Goal: Find specific page/section: Find specific page/section

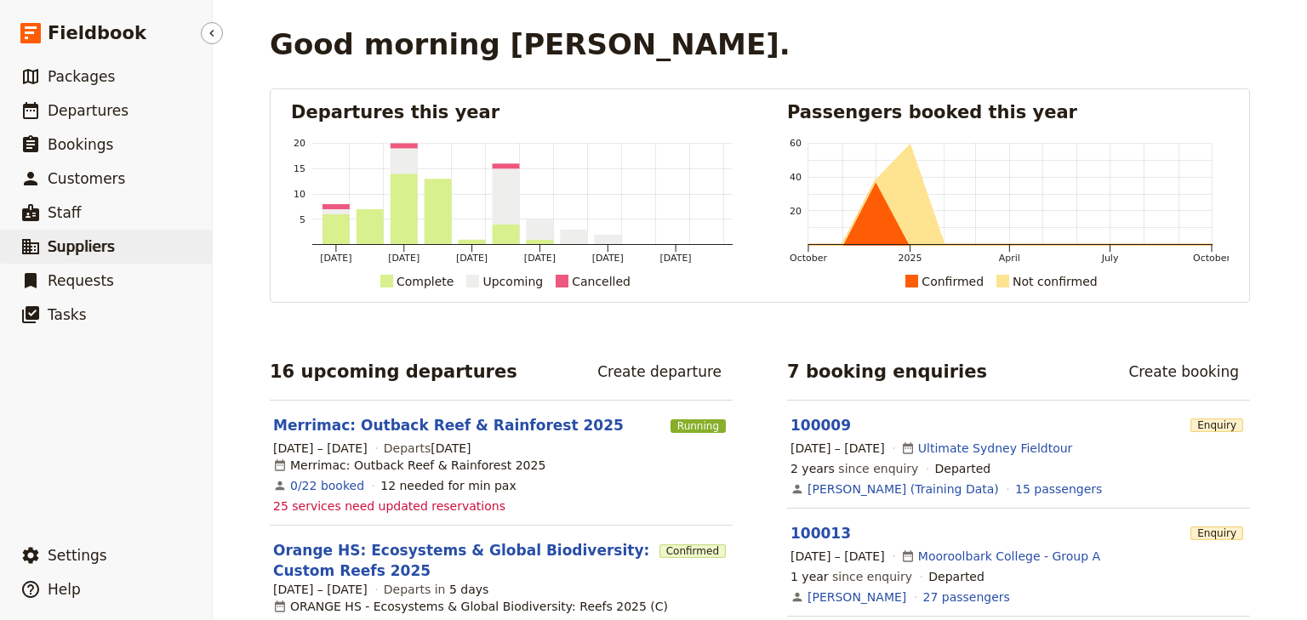
click at [76, 251] on span "Suppliers" at bounding box center [81, 246] width 67 height 17
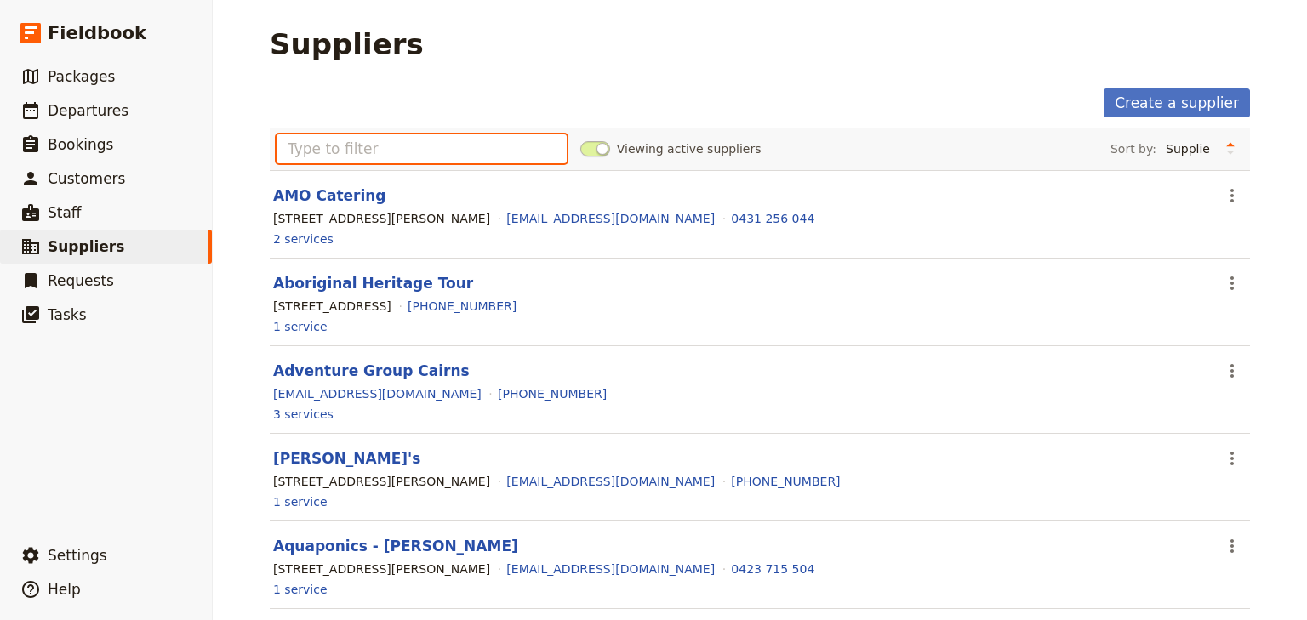
click at [316, 148] on input "text" at bounding box center [421, 148] width 290 height 29
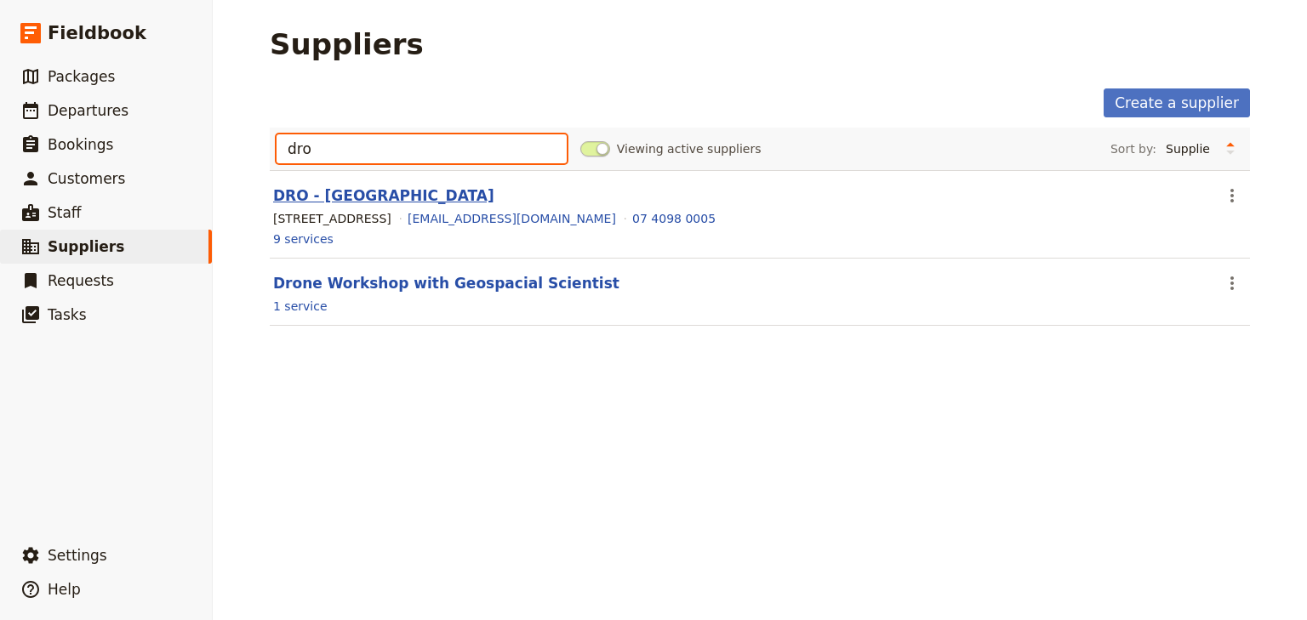
type input "dro"
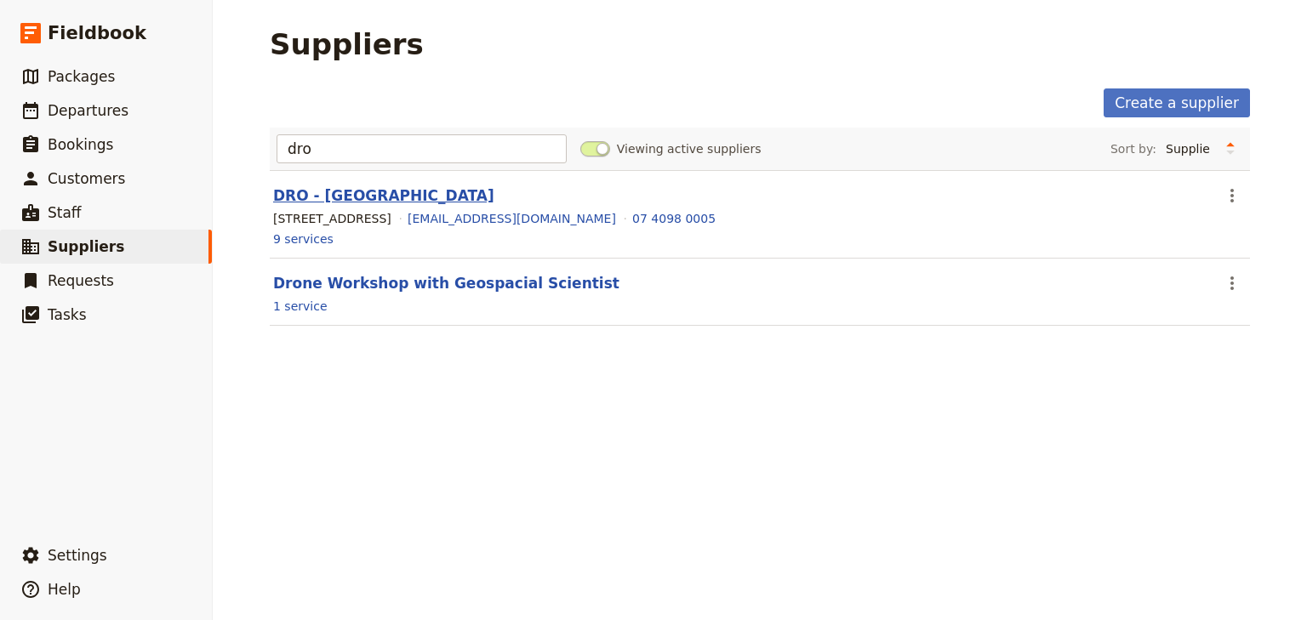
click at [390, 187] on link "DRO - [GEOGRAPHIC_DATA]" at bounding box center [383, 195] width 221 height 17
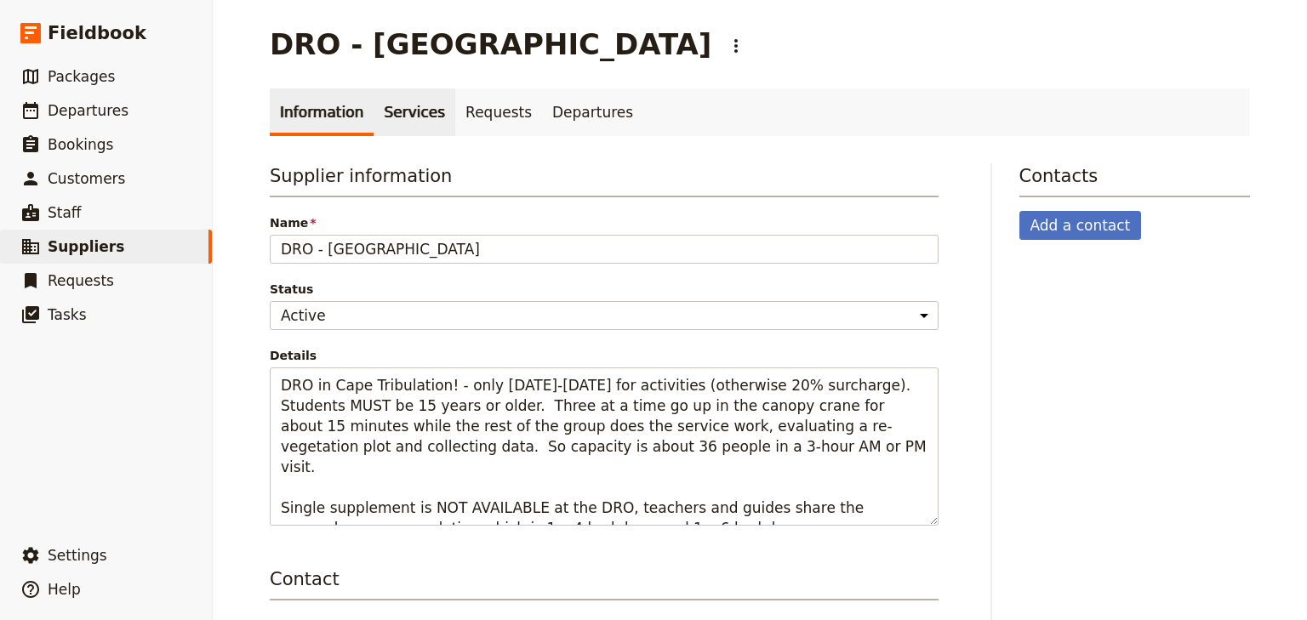
click at [383, 117] on link "Services" at bounding box center [414, 112] width 82 height 48
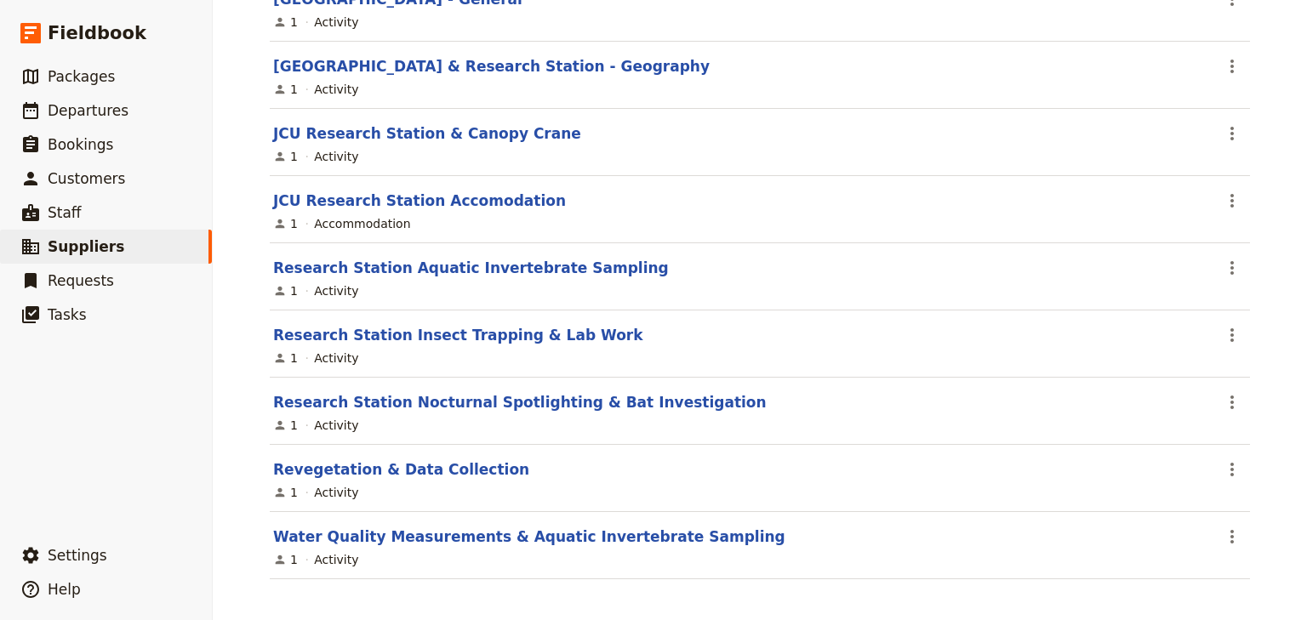
scroll to position [272, 0]
click at [478, 333] on link "Research Station Insect Trapping & Lab Work" at bounding box center [458, 334] width 370 height 17
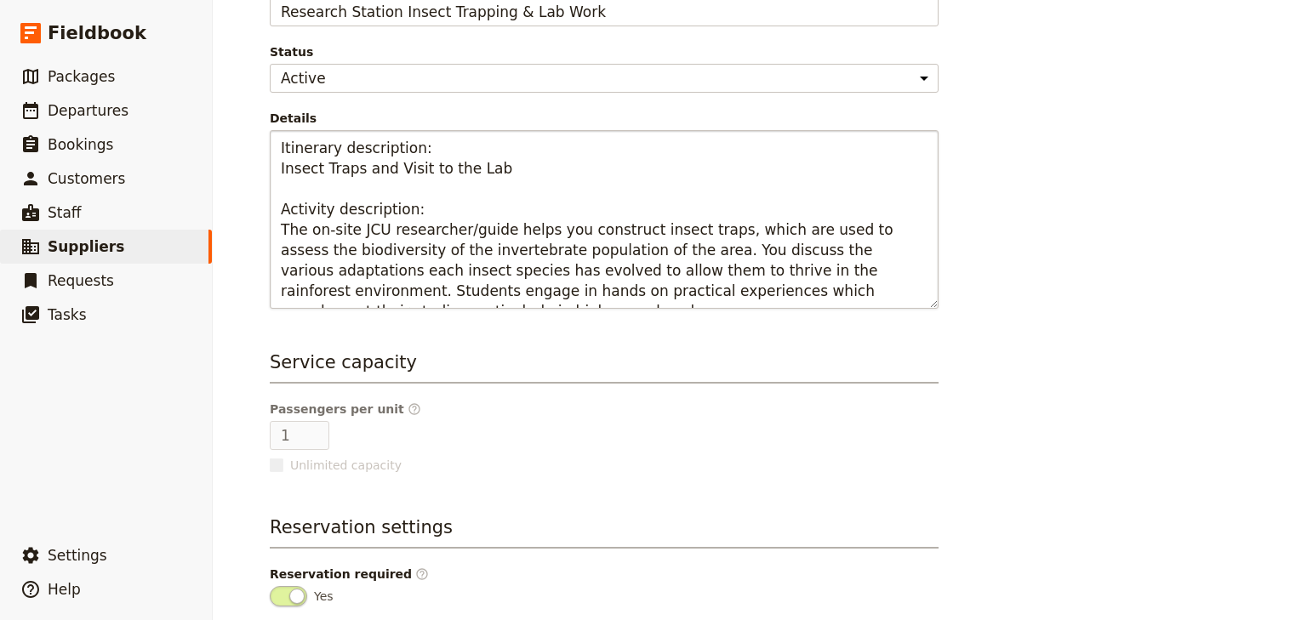
scroll to position [340, 0]
